Goal: Information Seeking & Learning: Learn about a topic

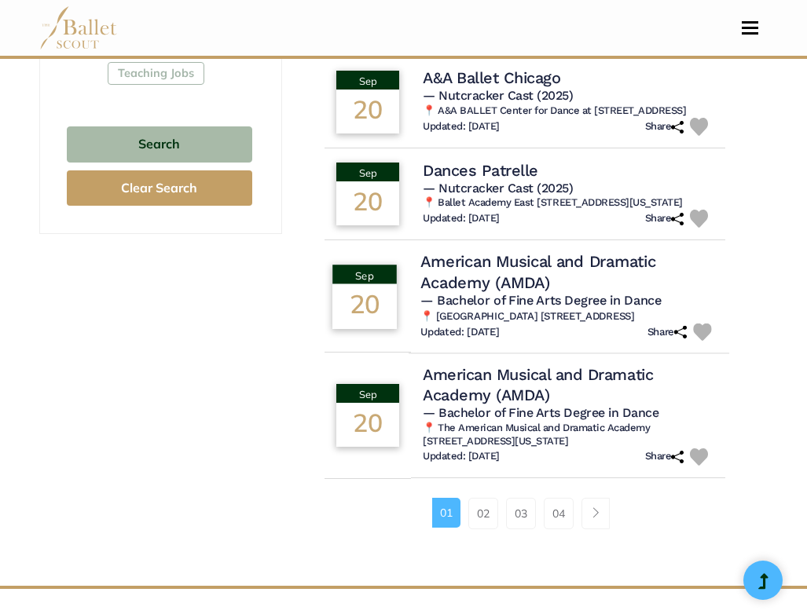
scroll to position [1091, 0]
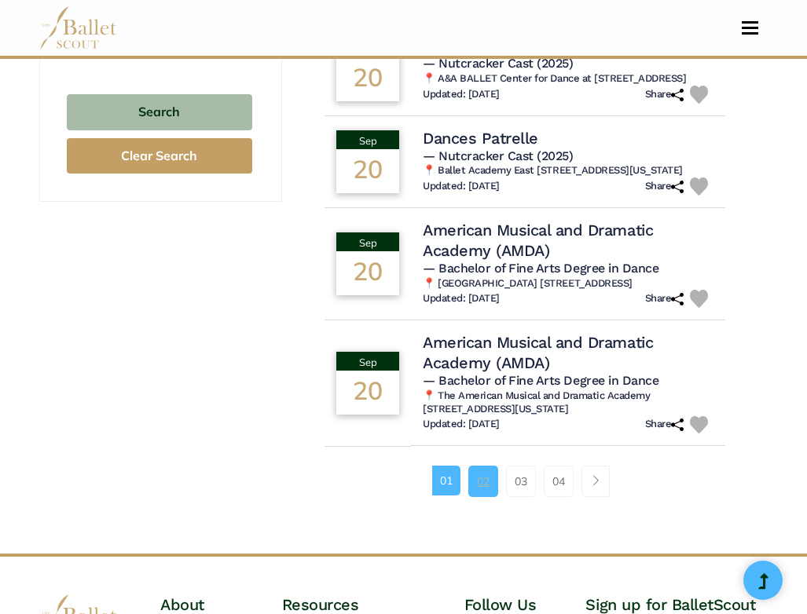
click at [479, 497] on link "02" at bounding box center [483, 481] width 30 height 31
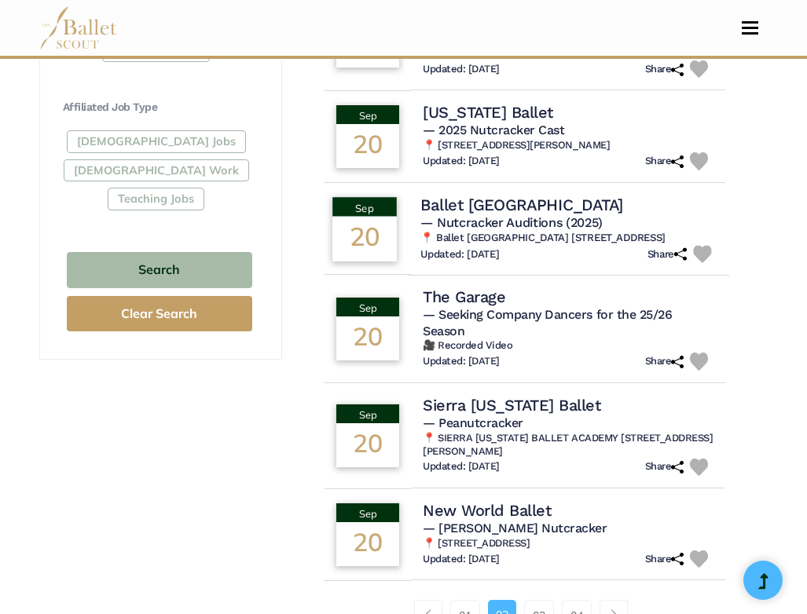
scroll to position [950, 0]
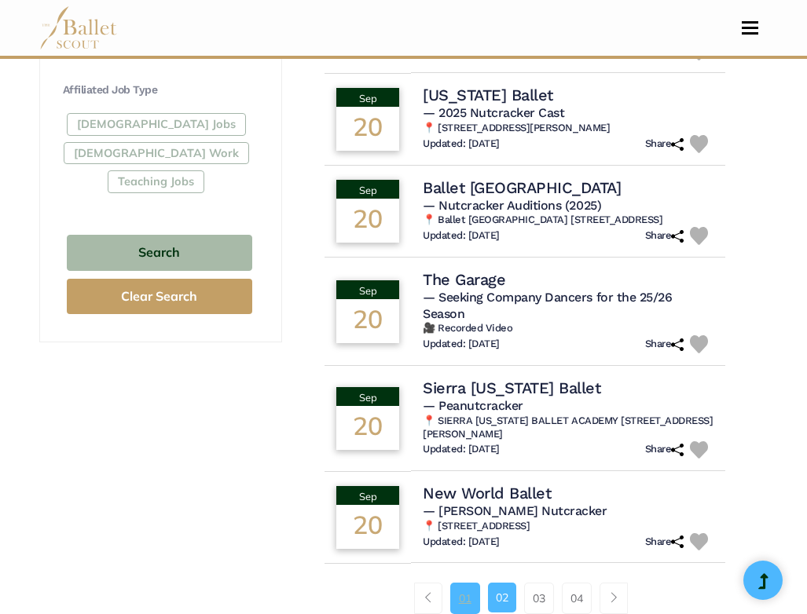
click at [470, 583] on link "01" at bounding box center [465, 598] width 30 height 31
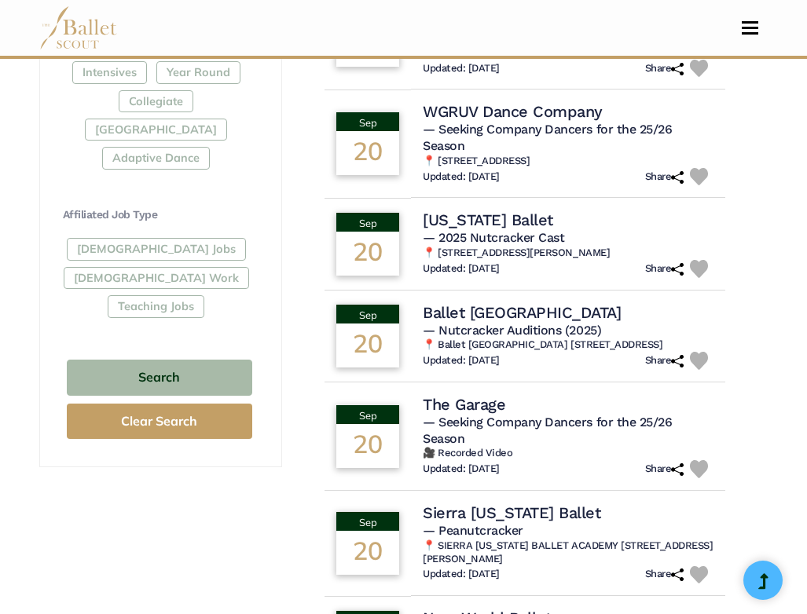
scroll to position [810, 0]
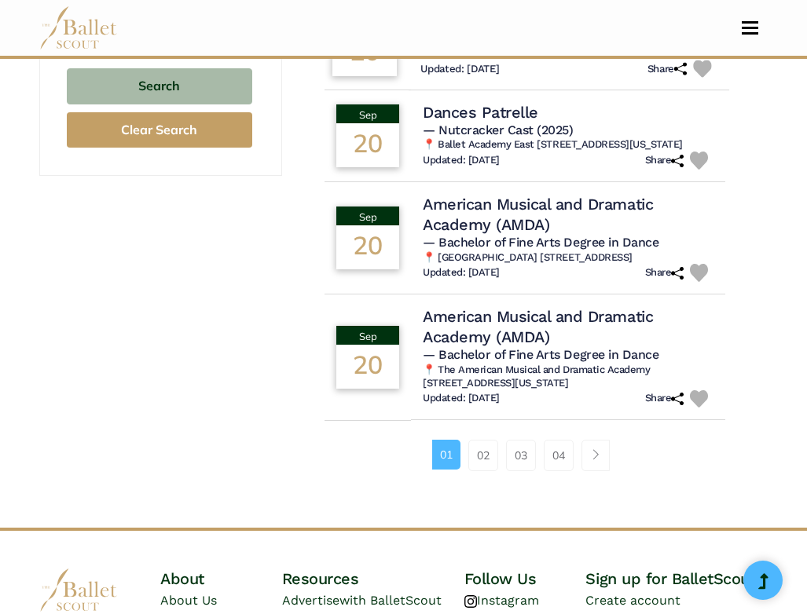
scroll to position [1121, 0]
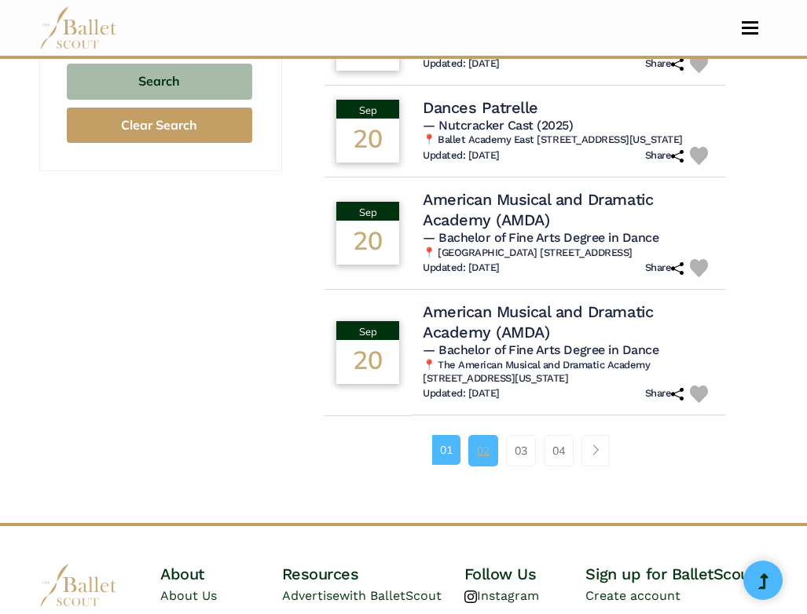
click at [488, 466] on link "02" at bounding box center [483, 450] width 30 height 31
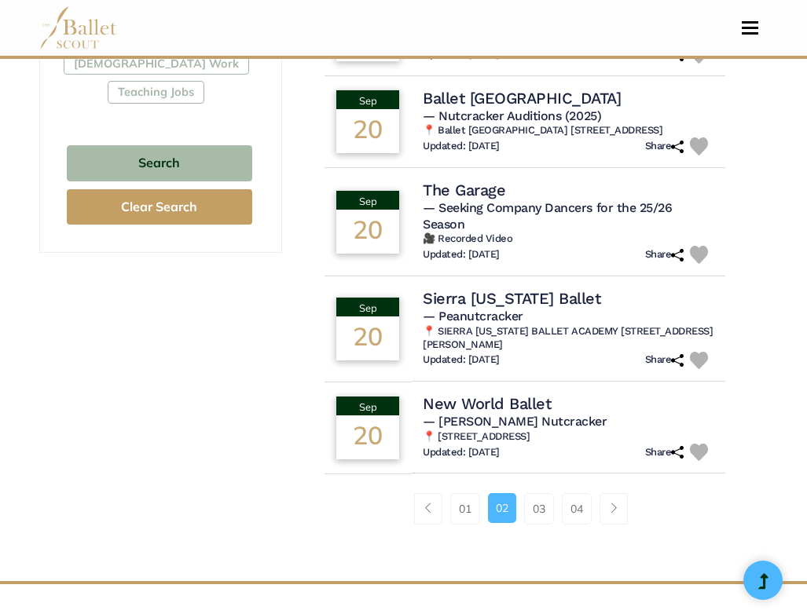
scroll to position [1049, 0]
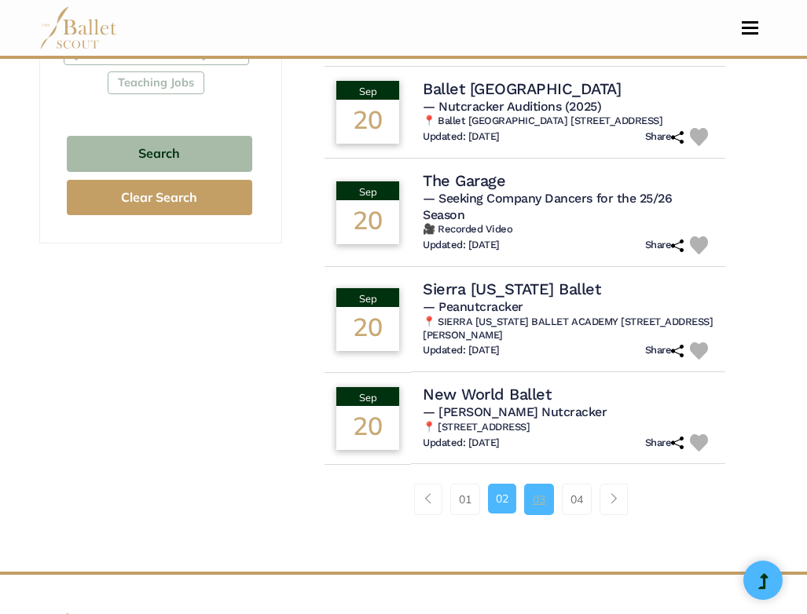
click at [532, 484] on link "03" at bounding box center [539, 499] width 30 height 31
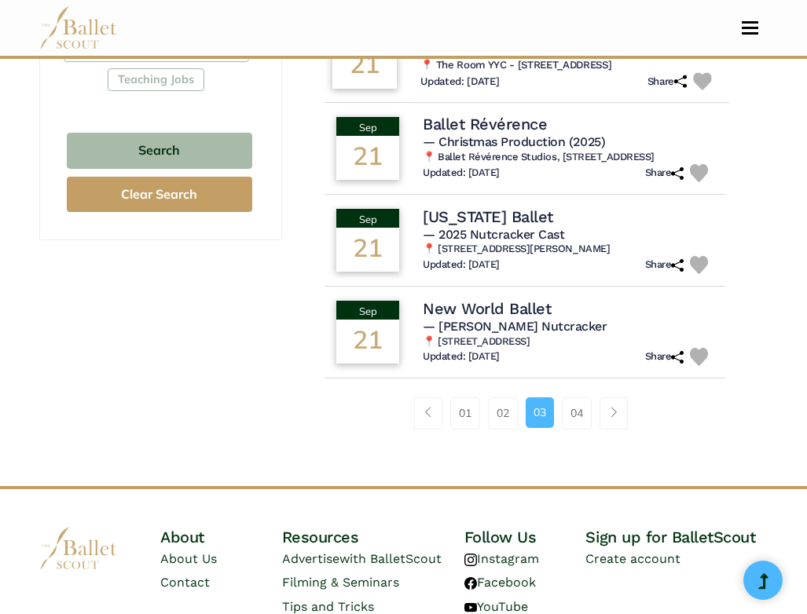
scroll to position [1169, 0]
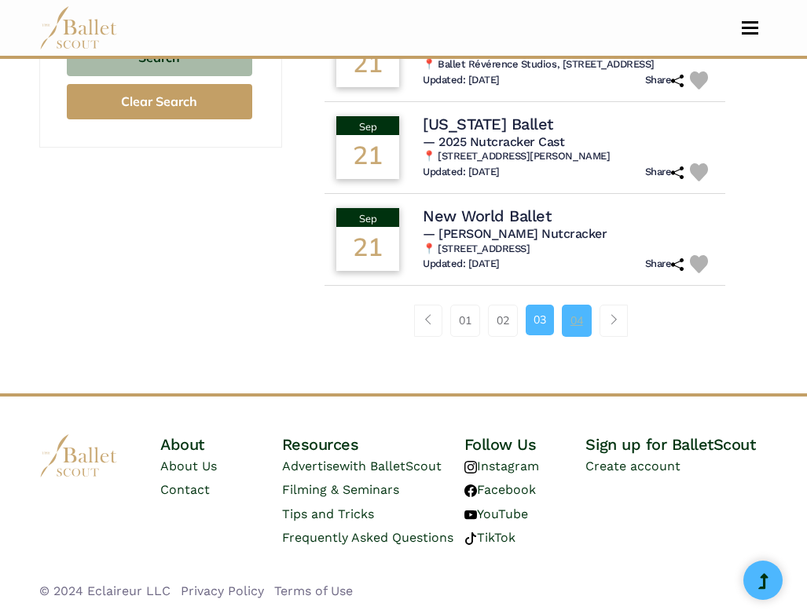
click at [572, 331] on link "04" at bounding box center [577, 320] width 30 height 31
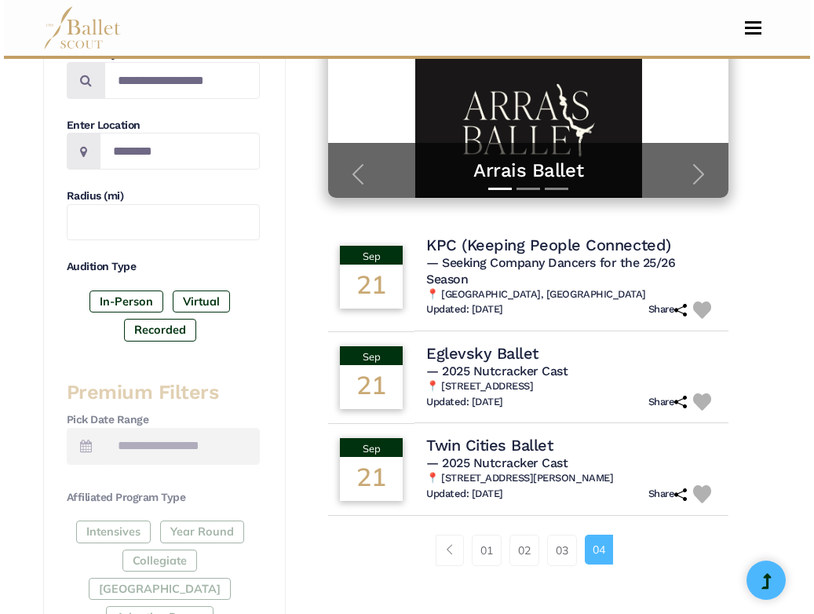
scroll to position [363, 0]
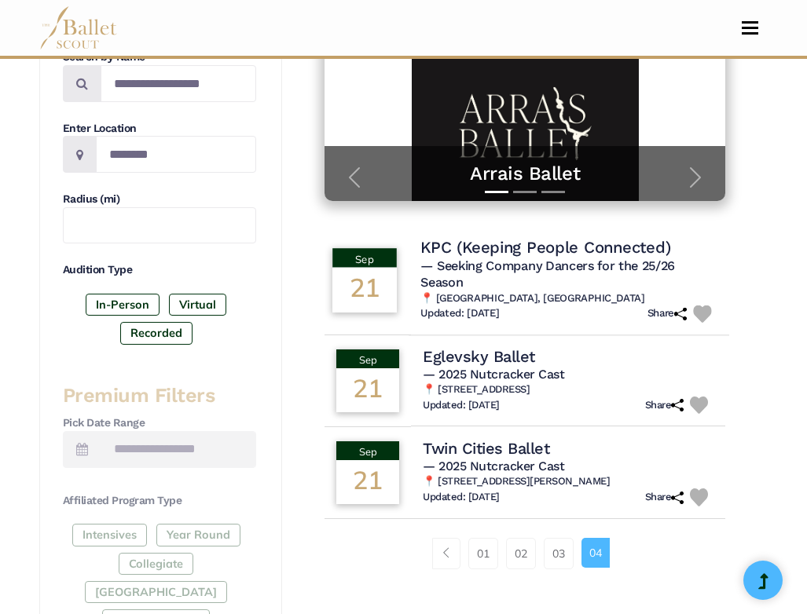
click at [577, 305] on div "Updated: [DATE] Share" at bounding box center [568, 314] width 297 height 18
